Goal: Task Accomplishment & Management: Manage account settings

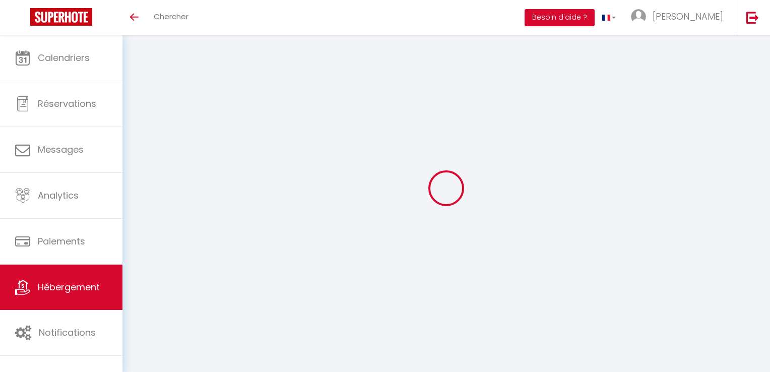
select select
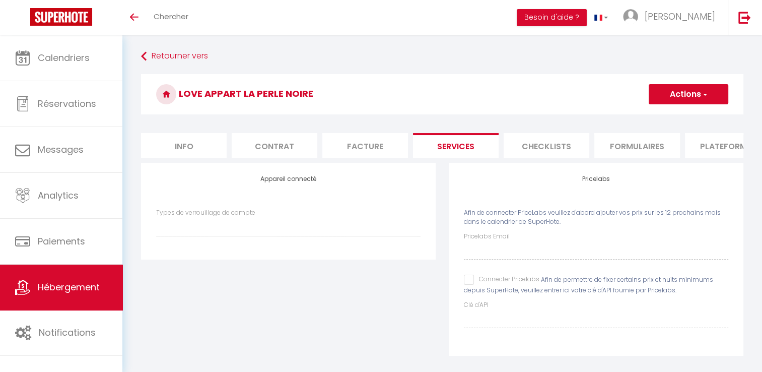
scroll to position [35, 0]
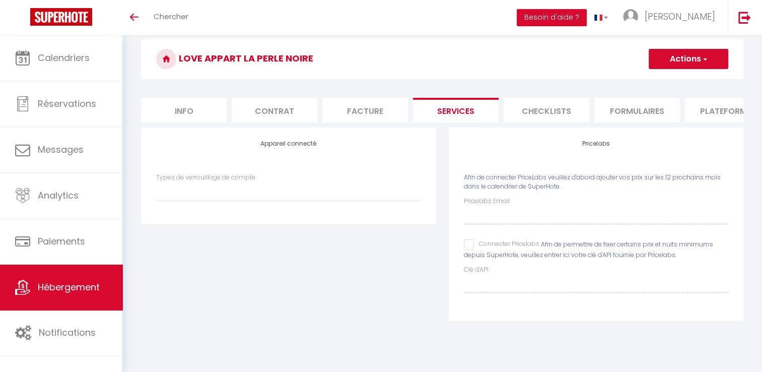
click at [90, 291] on span "Hébergement" at bounding box center [69, 287] width 62 height 13
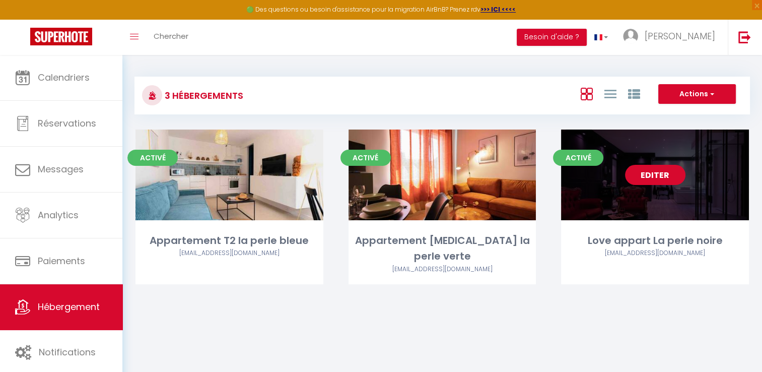
click at [659, 174] on link "Editer" at bounding box center [655, 175] width 60 height 20
select select "3"
select select "2"
select select "1"
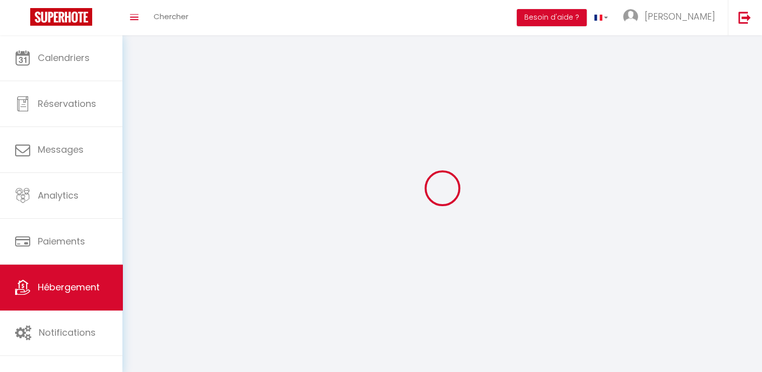
select select
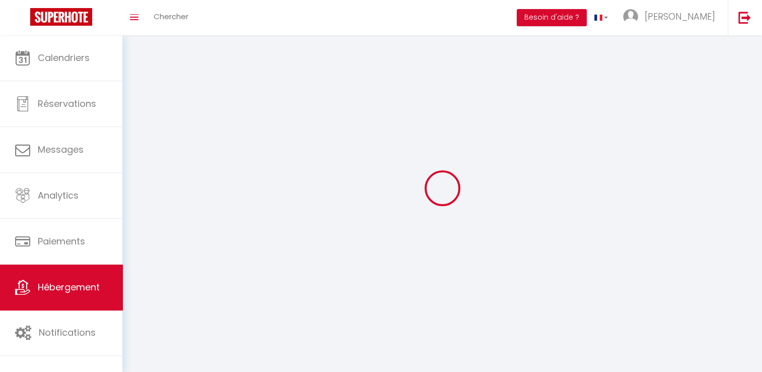
select select
checkbox input "false"
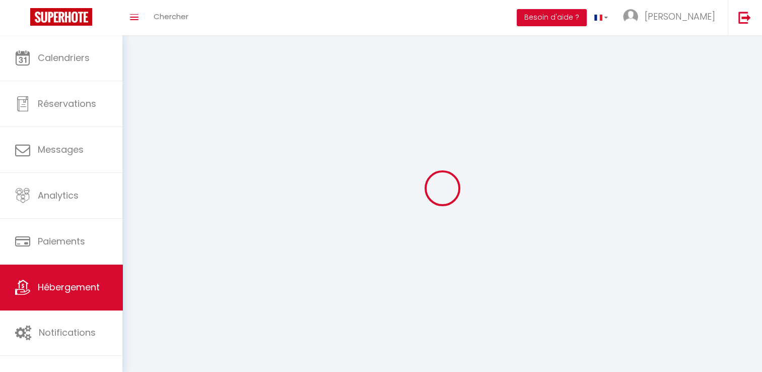
select select
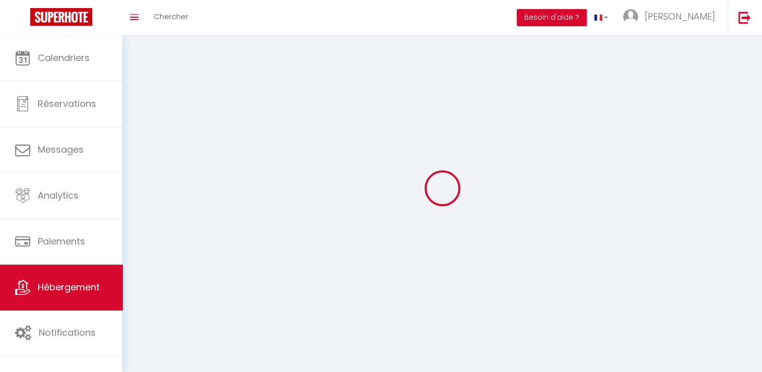
select select
checkbox input "false"
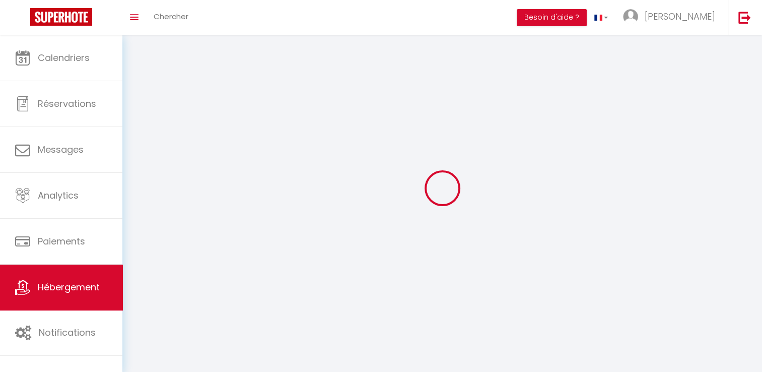
checkbox input "false"
select select
select select "1"
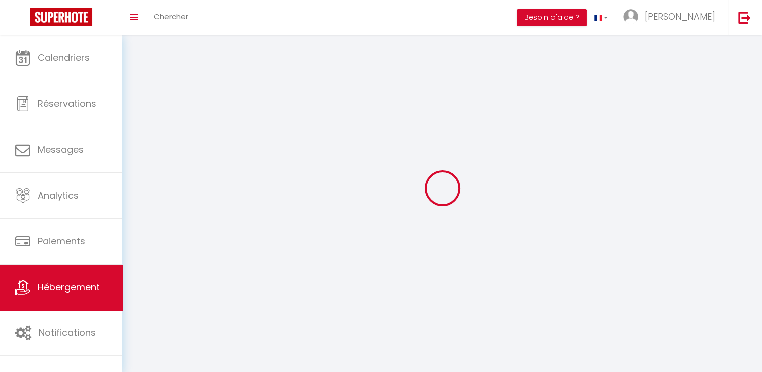
select select "28"
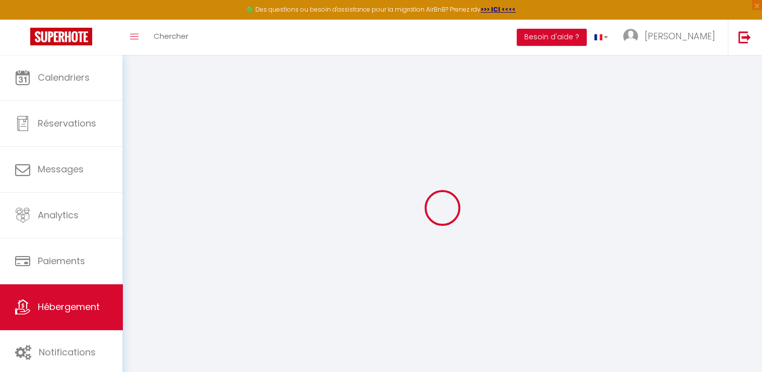
select select
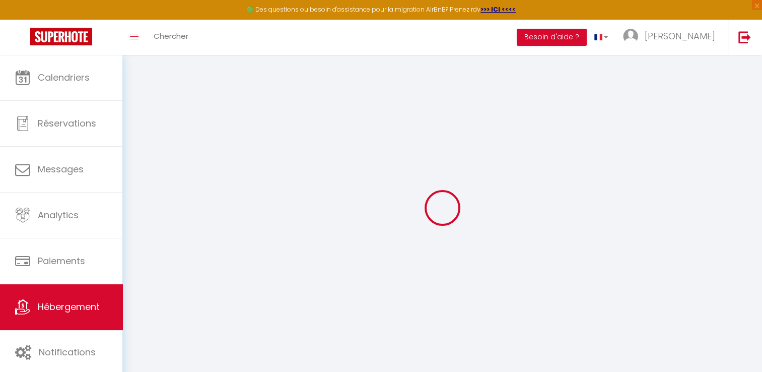
select select
checkbox input "false"
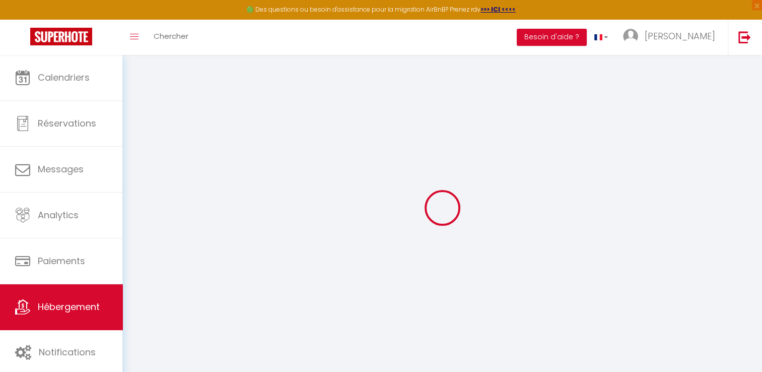
select select
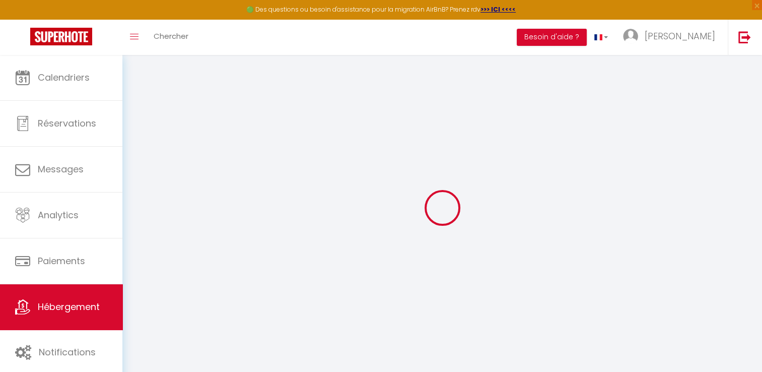
select select
checkbox input "false"
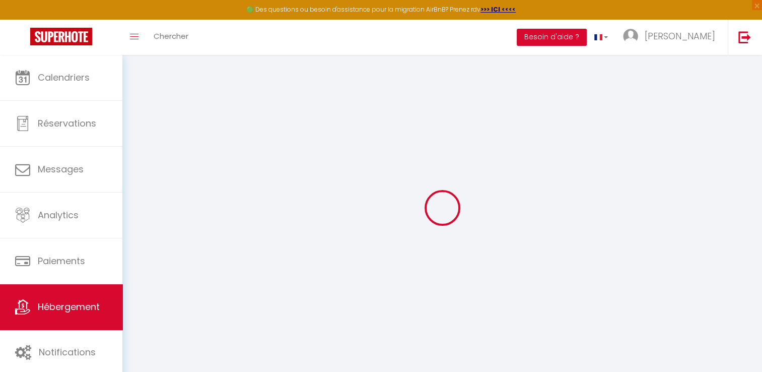
checkbox input "false"
select select
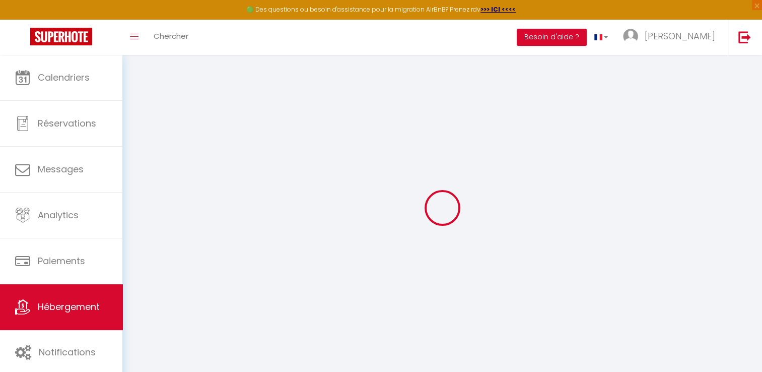
select select
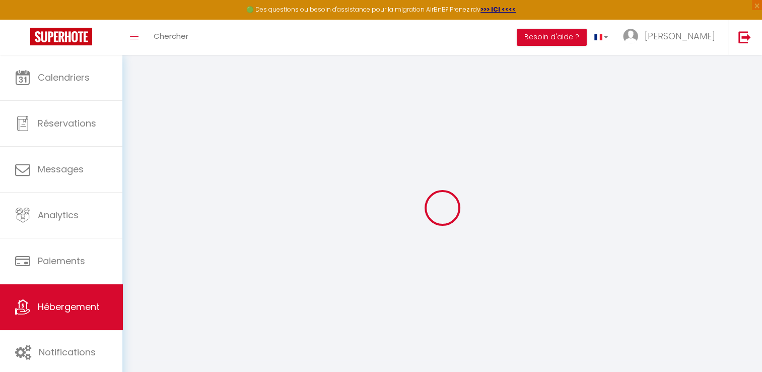
checkbox input "false"
select select
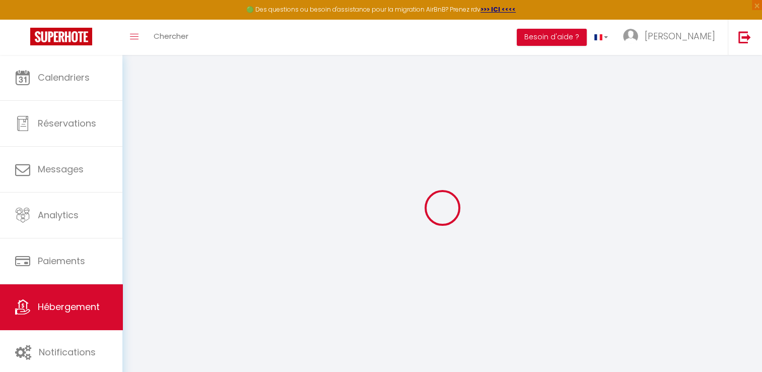
select select
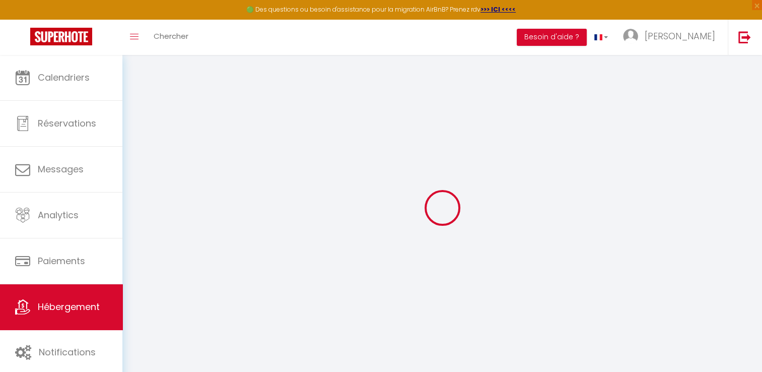
select select
checkbox input "false"
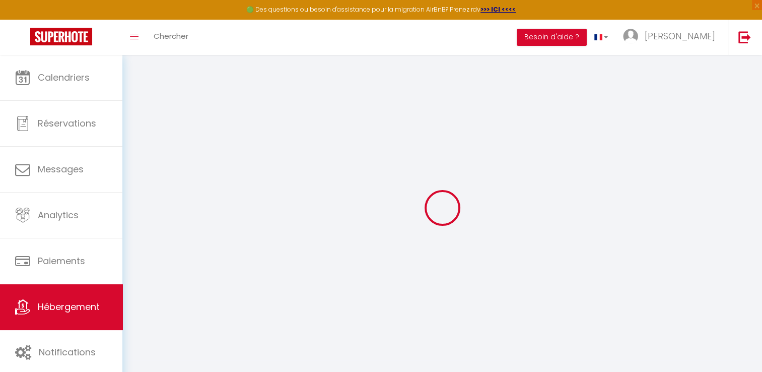
checkbox input "false"
select select
type input "Love appart La perle noire"
select select "2"
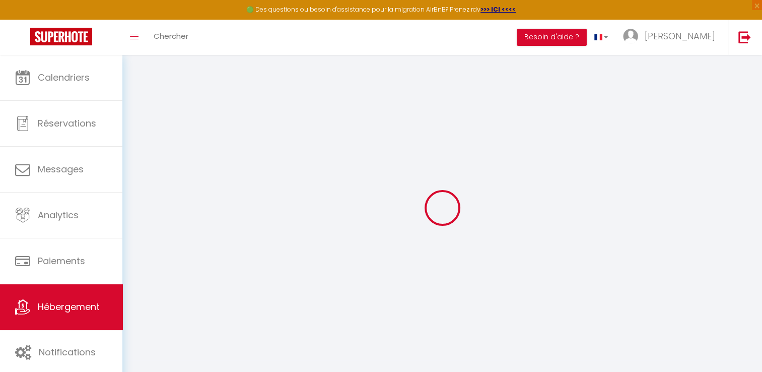
type input "150"
type input "50"
select select
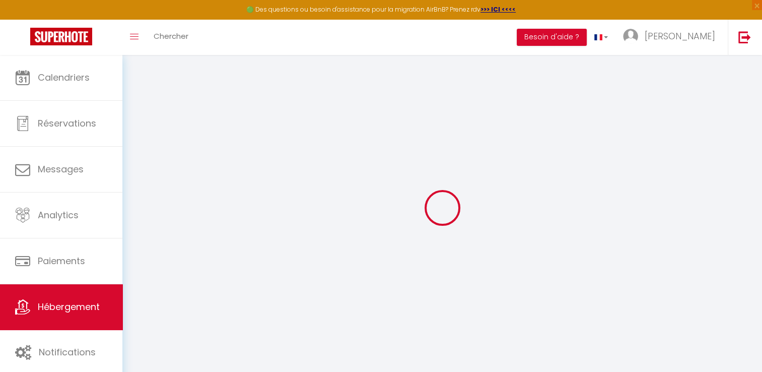
select select
type input "[STREET_ADDRESS]"
type input "34300"
type input "Agde"
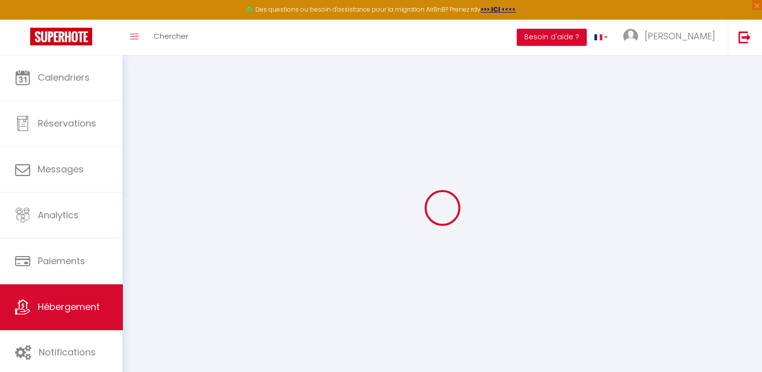
type input "[EMAIL_ADDRESS][DOMAIN_NAME]"
select select
checkbox input "false"
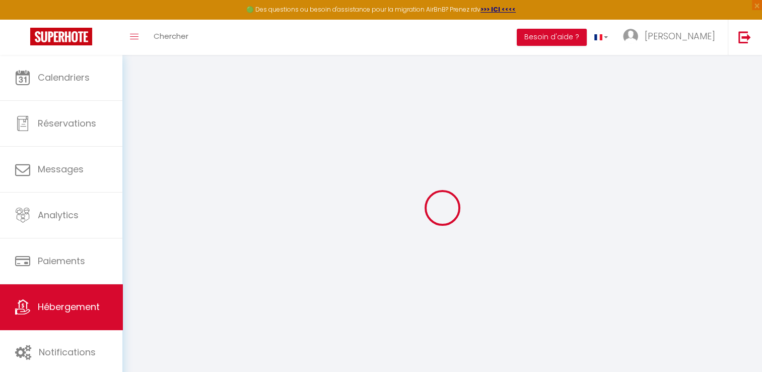
checkbox input "false"
select select
type input "0"
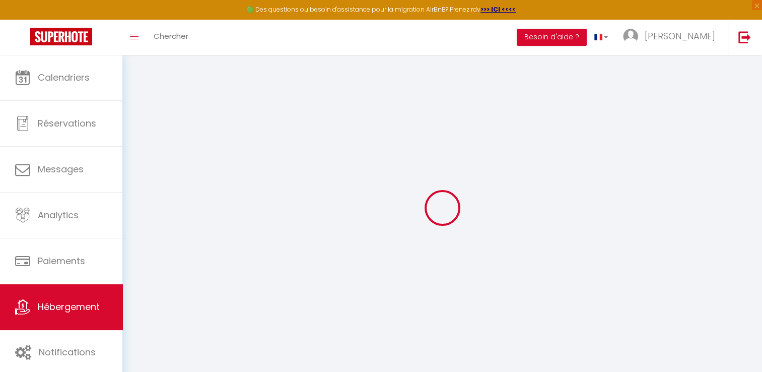
type input "0"
select select
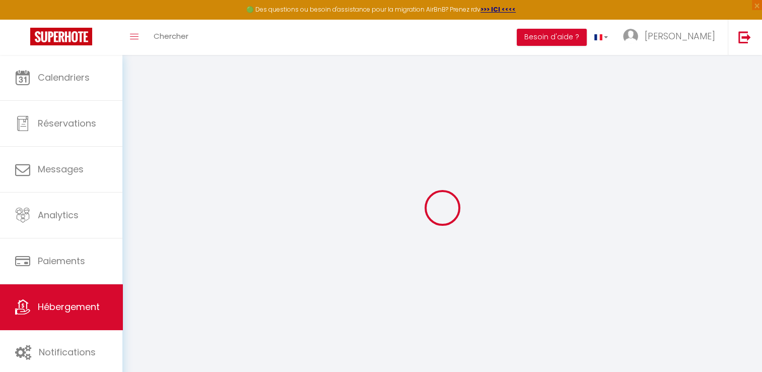
select select
checkbox input "false"
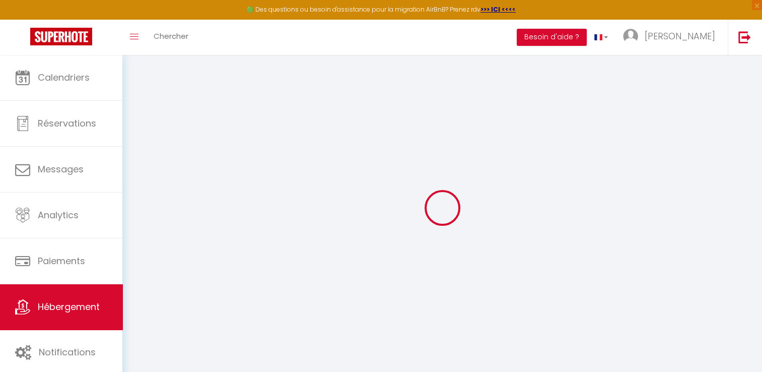
checkbox input "false"
select select
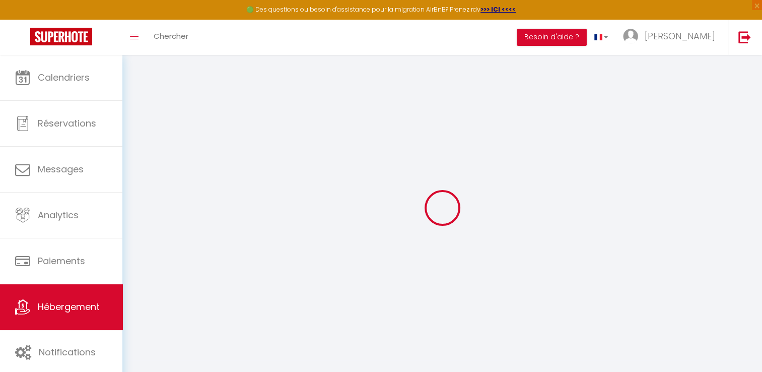
select select
checkbox input "false"
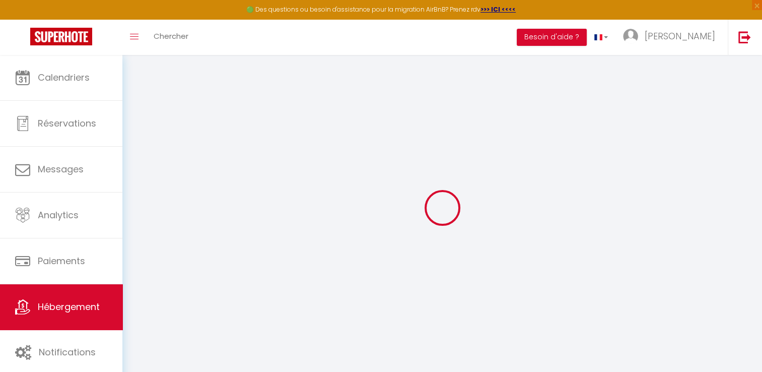
checkbox input "false"
select select
checkbox input "false"
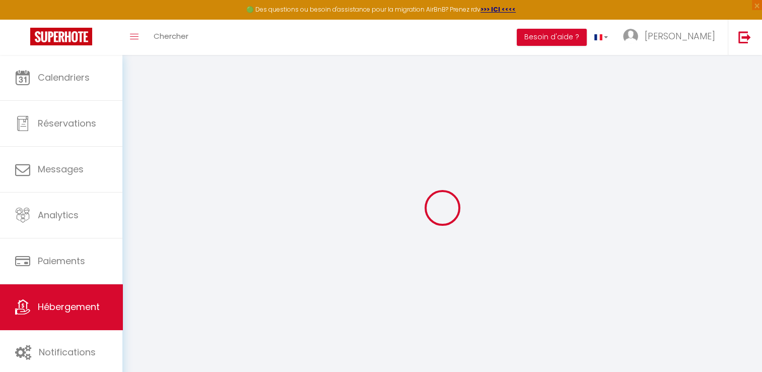
checkbox input "false"
select select "17:00"
select select "23:45"
select select "13:00"
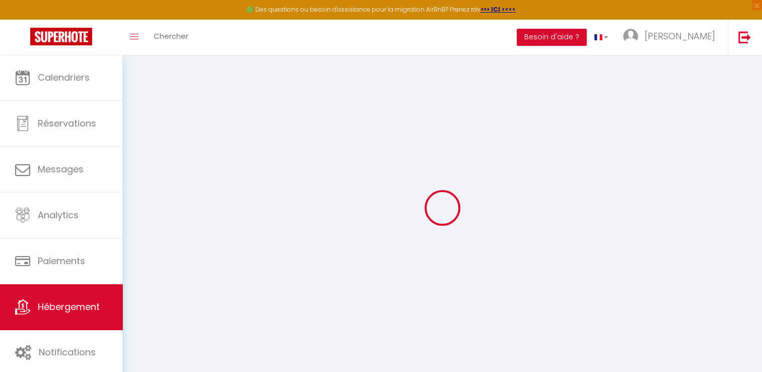
select select "30"
select select "120"
select select
checkbox input "false"
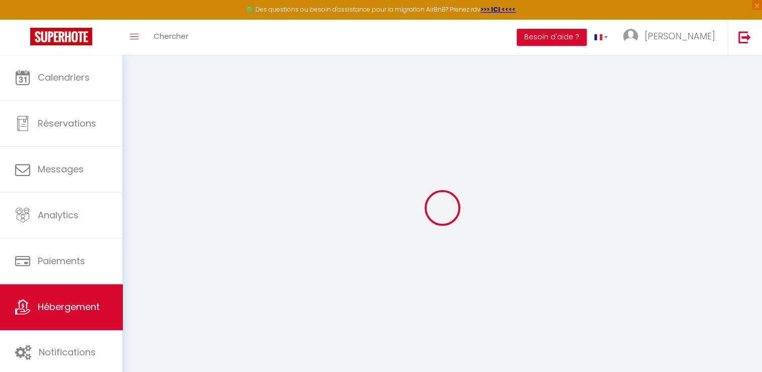
checkbox input "false"
select select
checkbox input "false"
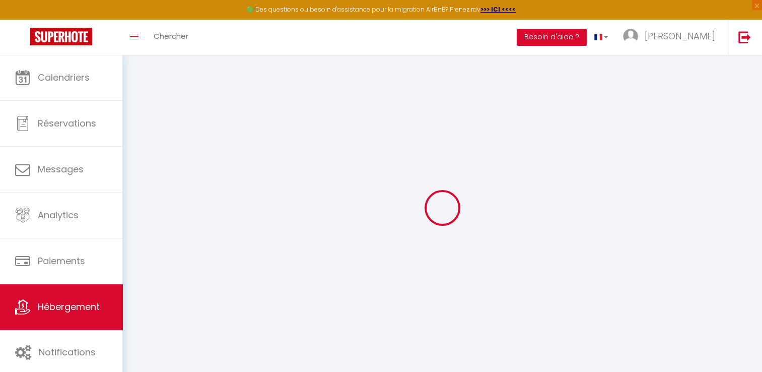
checkbox input "false"
select select
checkbox input "false"
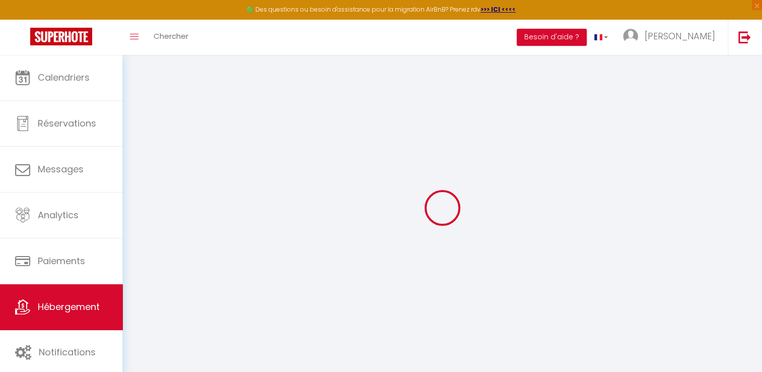
checkbox input "false"
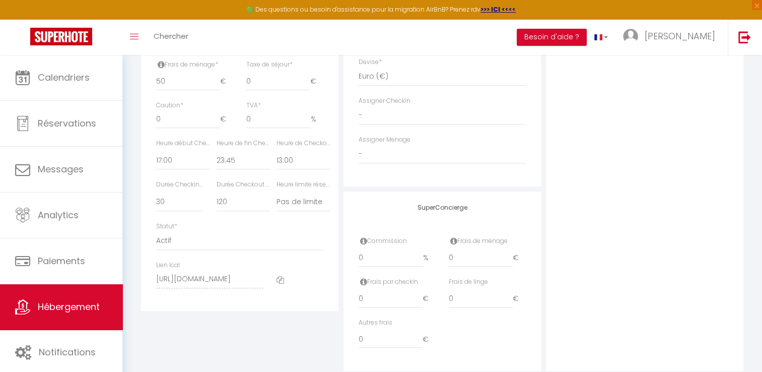
scroll to position [523, 0]
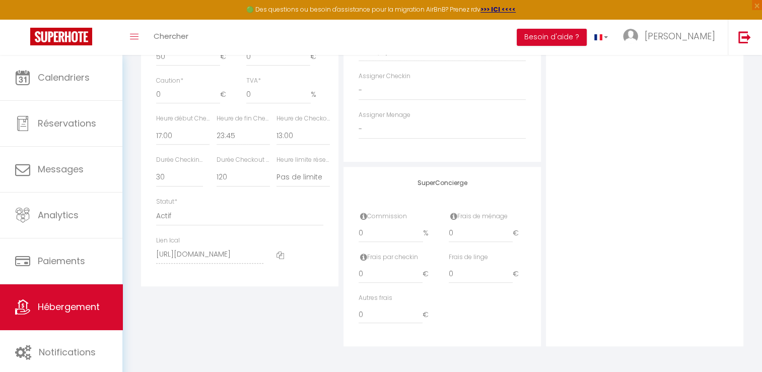
click at [280, 256] on icon at bounding box center [281, 255] width 8 height 8
click at [83, 316] on link "Hébergement" at bounding box center [61, 306] width 122 height 45
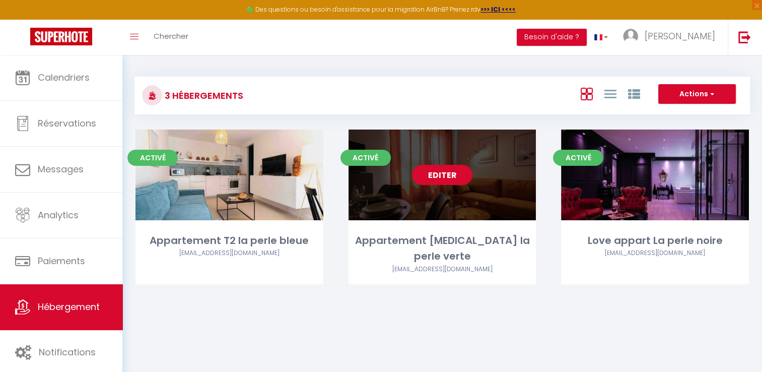
click at [440, 177] on link "Editer" at bounding box center [442, 175] width 60 height 20
select select "3"
select select "2"
select select "1"
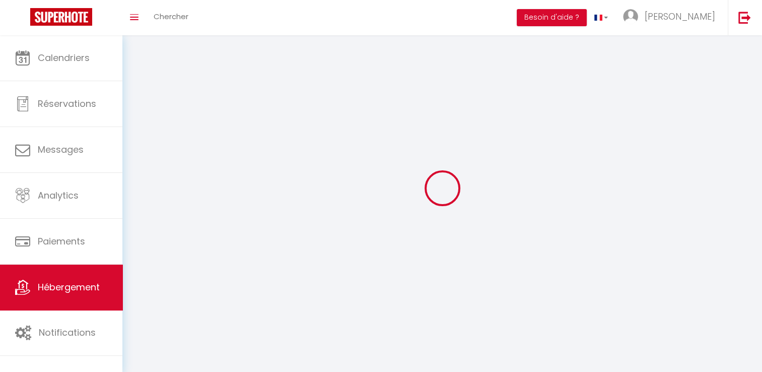
select select
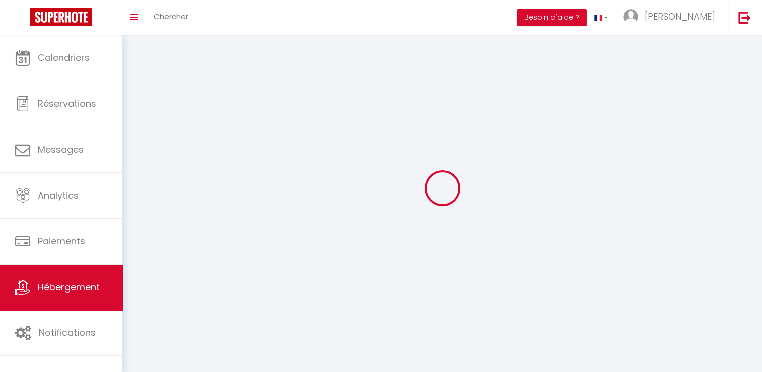
select select
checkbox input "false"
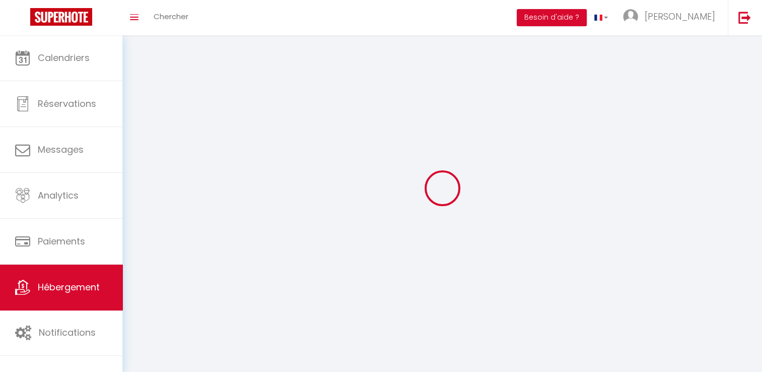
checkbox input "false"
select select
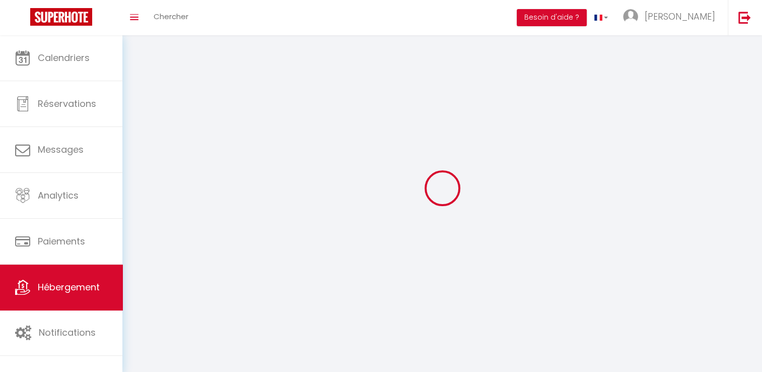
select select
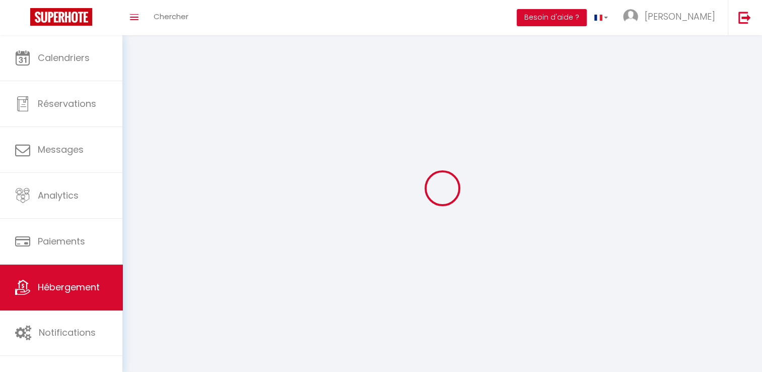
checkbox input "false"
select select
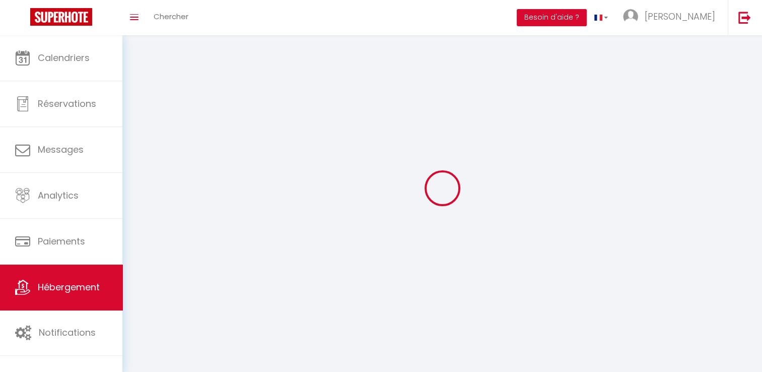
select select
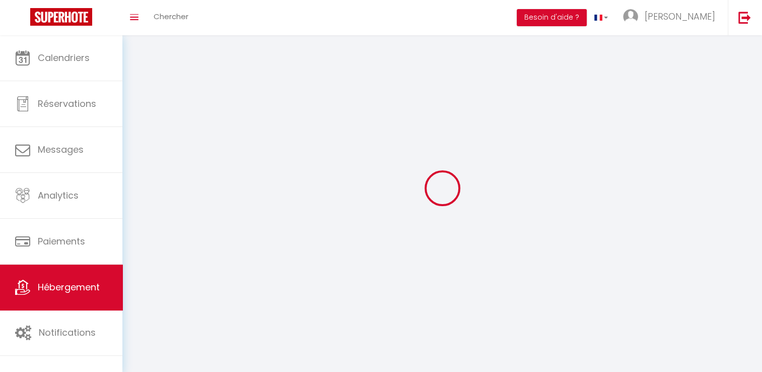
select select
checkbox input "false"
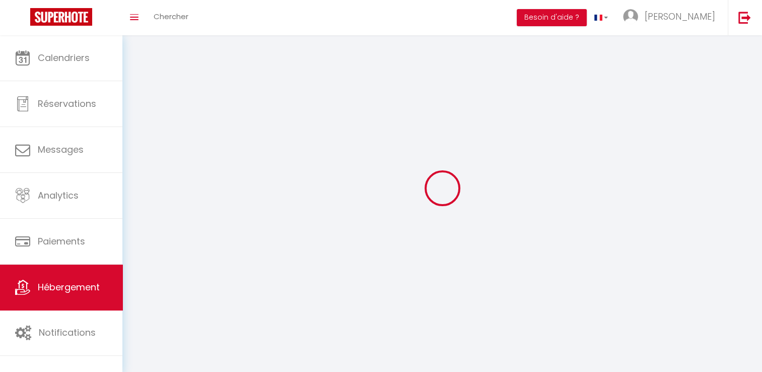
checkbox input "false"
select select
select select "28"
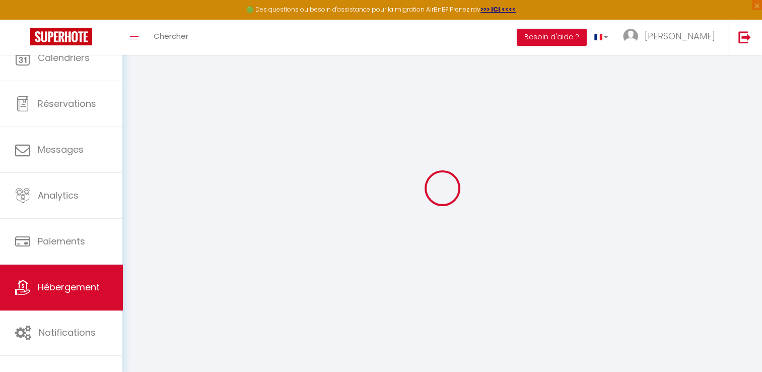
select select
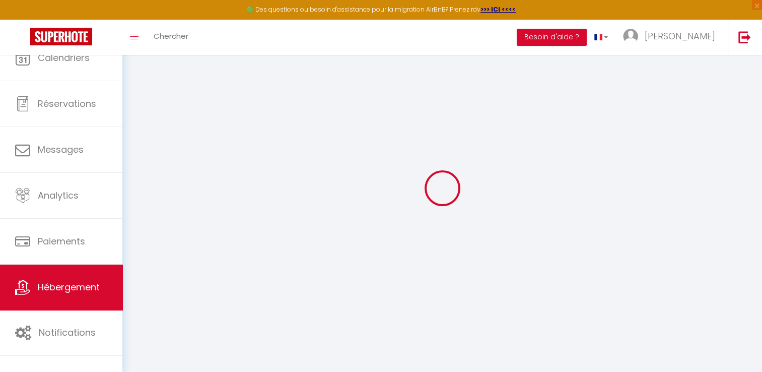
select select
checkbox input "false"
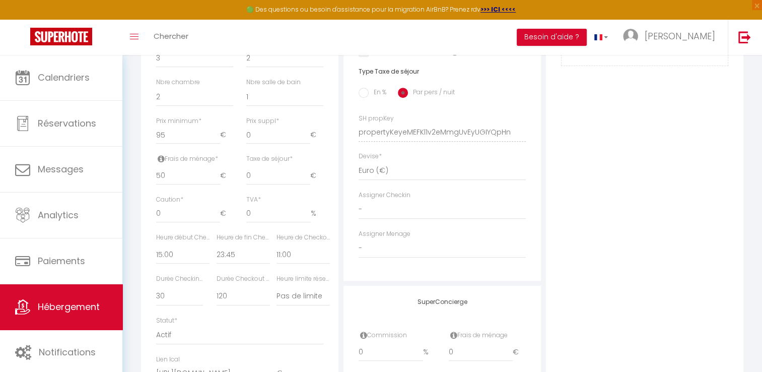
scroll to position [415, 0]
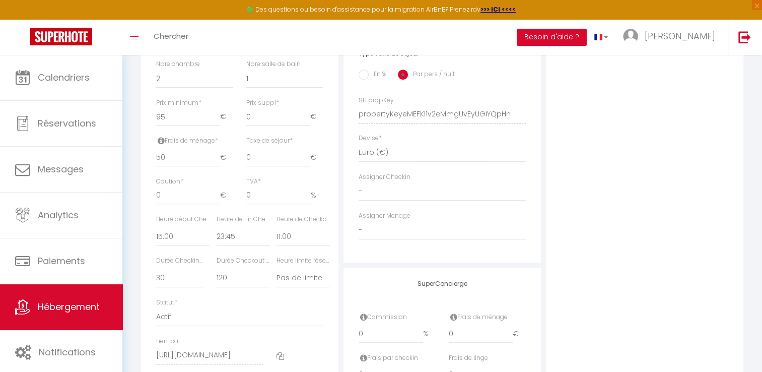
click at [278, 360] on icon at bounding box center [281, 356] width 8 height 8
click at [78, 308] on span "Hébergement" at bounding box center [69, 306] width 62 height 13
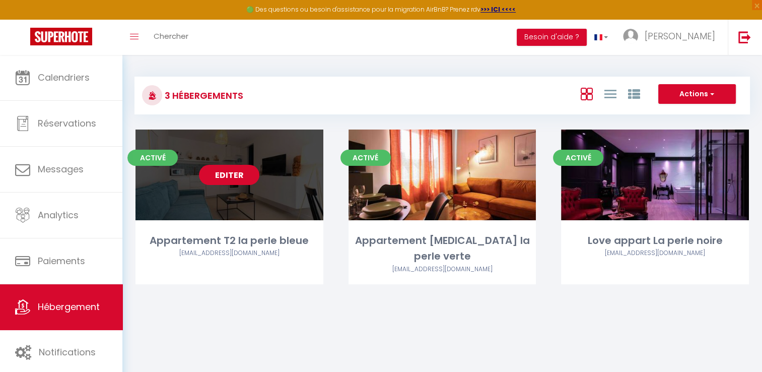
click at [236, 175] on link "Editer" at bounding box center [229, 175] width 60 height 20
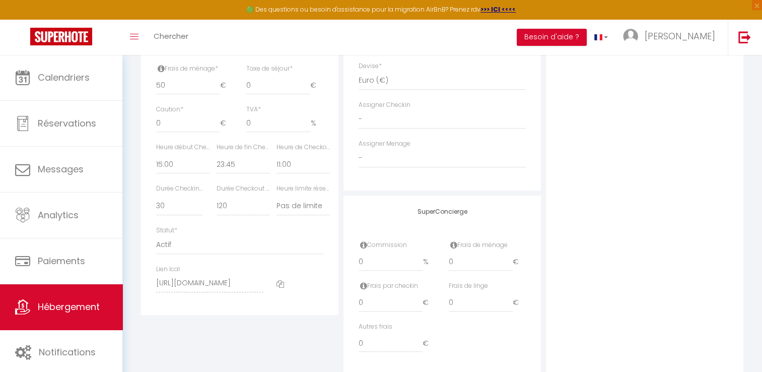
scroll to position [504, 0]
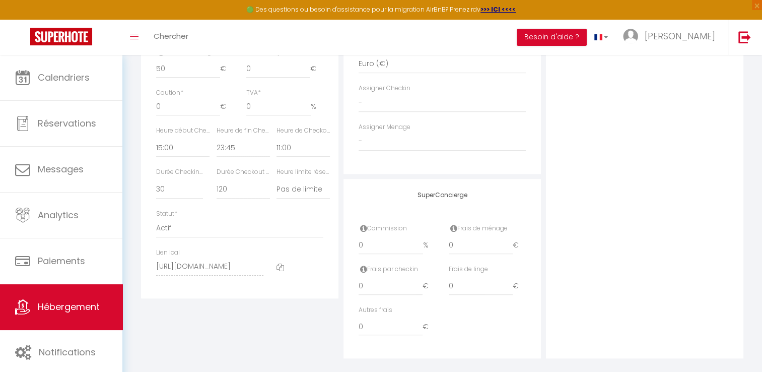
click at [281, 271] on icon at bounding box center [281, 268] width 8 height 8
